Goal: Information Seeking & Learning: Learn about a topic

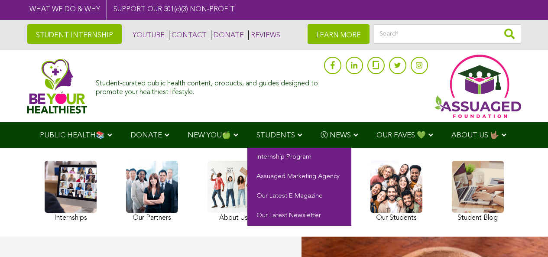
click at [256, 132] on span "STUDENTS" at bounding box center [275, 135] width 39 height 7
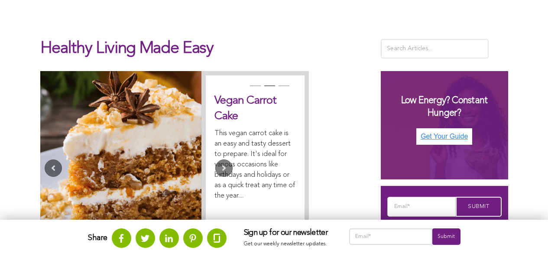
scroll to position [427, 0]
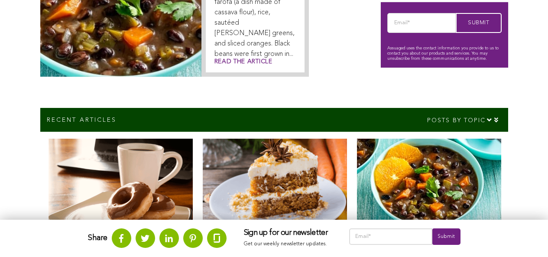
click at [357, 200] on img at bounding box center [429, 182] width 144 height 87
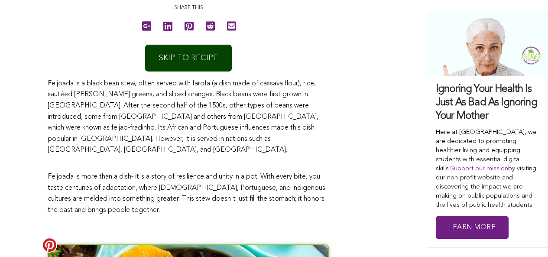
scroll to position [521, 0]
